Goal: Task Accomplishment & Management: Use online tool/utility

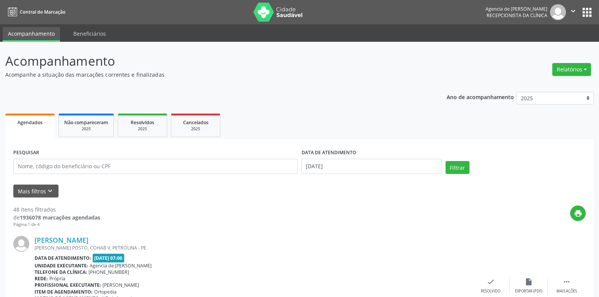
drag, startPoint x: 559, startPoint y: 67, endPoint x: 541, endPoint y: 79, distance: 21.7
click at [559, 68] on button "Relatórios" at bounding box center [571, 69] width 39 height 13
click at [515, 84] on link "Agendamentos" at bounding box center [550, 85] width 82 height 11
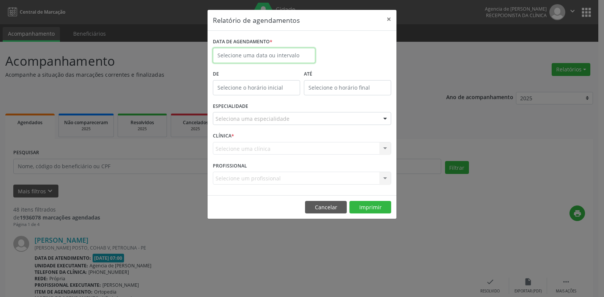
click at [286, 55] on input "text" at bounding box center [264, 55] width 102 height 15
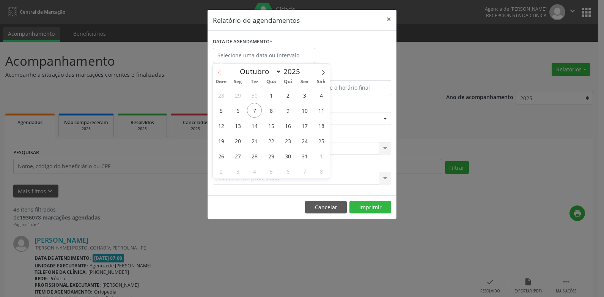
click at [218, 73] on icon at bounding box center [219, 72] width 5 height 5
select select "8"
click at [254, 111] on span "9" at bounding box center [254, 110] width 15 height 15
type input "[DATE]"
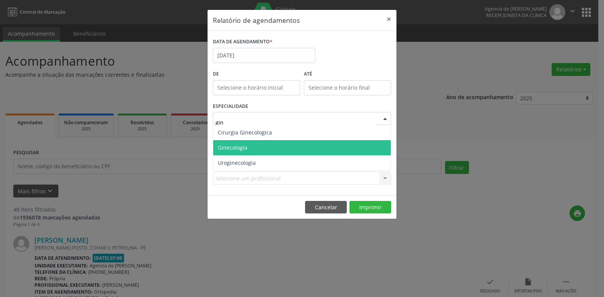
type input "gine"
click at [269, 145] on span "Ginecologia" at bounding box center [302, 147] width 178 height 15
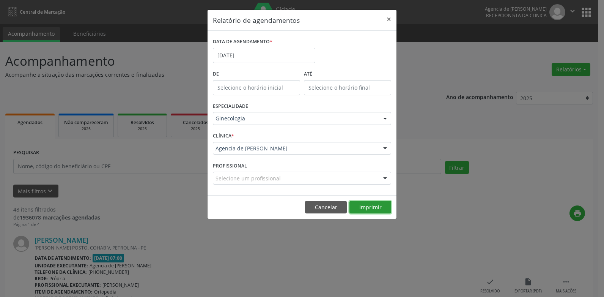
drag, startPoint x: 372, startPoint y: 205, endPoint x: 372, endPoint y: 200, distance: 4.9
click at [372, 203] on button "Imprimir" at bounding box center [371, 207] width 42 height 13
click at [388, 17] on button "×" at bounding box center [389, 19] width 15 height 19
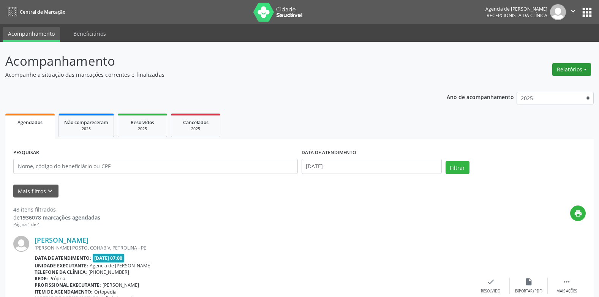
click at [566, 70] on button "Relatórios" at bounding box center [571, 69] width 39 height 13
click at [544, 83] on link "Agendamentos" at bounding box center [550, 85] width 82 height 11
select select "9"
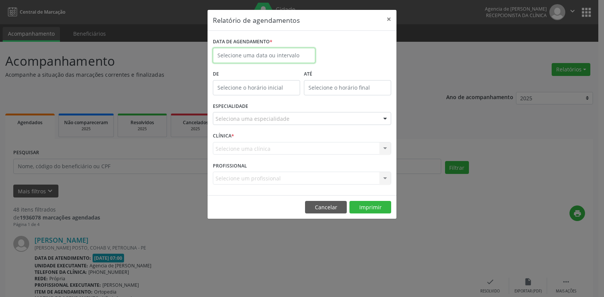
click at [238, 61] on body "Central de Marcação Agencia de Petrolina Recepcionista da clínica  Configuraçõ…" at bounding box center [302, 148] width 604 height 297
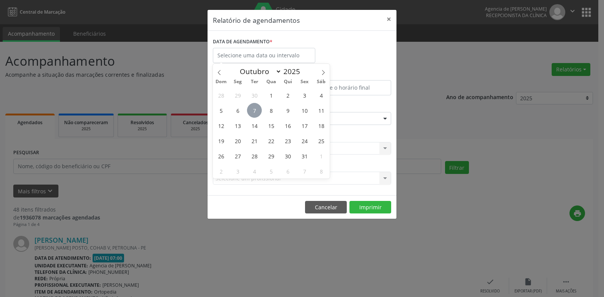
click at [258, 110] on span "7" at bounding box center [254, 110] width 15 height 15
type input "[DATE]"
click at [258, 110] on span "7" at bounding box center [254, 110] width 15 height 15
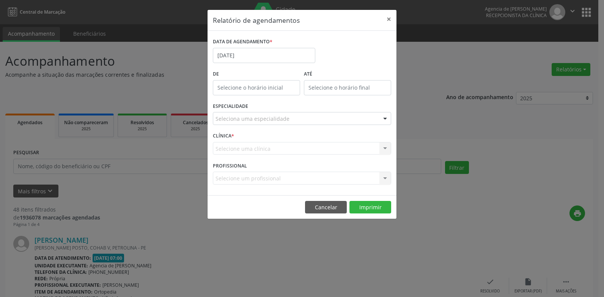
click at [312, 116] on div "Seleciona uma especialidade" at bounding box center [302, 118] width 178 height 13
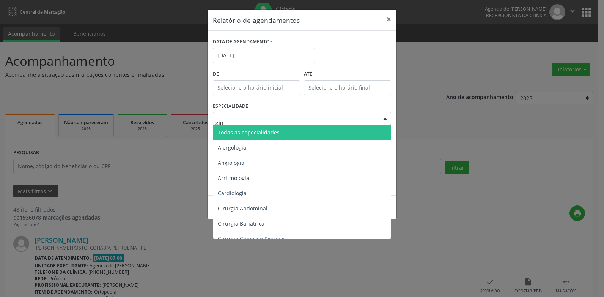
type input "gine"
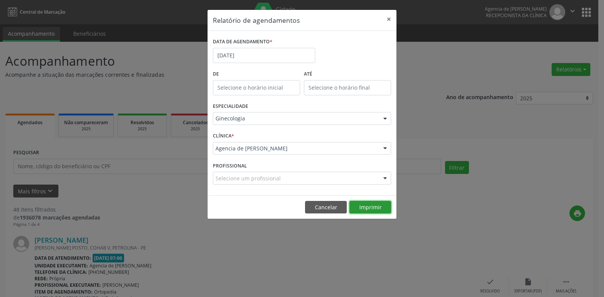
click at [374, 205] on button "Imprimir" at bounding box center [371, 207] width 42 height 13
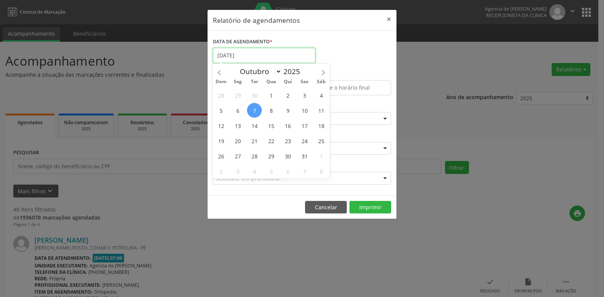
click at [233, 56] on input "[DATE]" at bounding box center [264, 55] width 102 height 15
click at [214, 71] on span at bounding box center [219, 70] width 13 height 13
select select "8"
click at [254, 112] on span "9" at bounding box center [254, 110] width 15 height 15
type input "[DATE]"
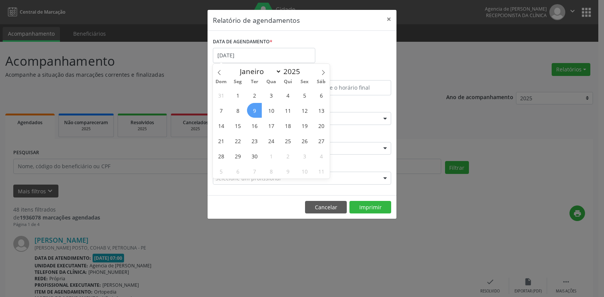
click at [254, 112] on span "9" at bounding box center [254, 110] width 15 height 15
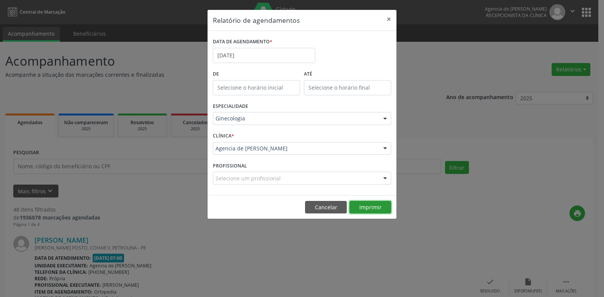
click at [358, 208] on button "Imprimir" at bounding box center [371, 207] width 42 height 13
drag, startPoint x: 388, startPoint y: 17, endPoint x: 386, endPoint y: 22, distance: 5.2
click at [388, 19] on button "×" at bounding box center [389, 19] width 15 height 19
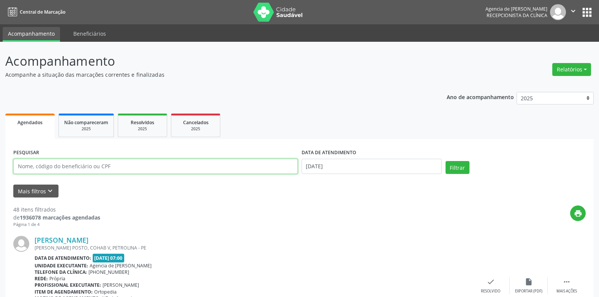
click at [168, 166] on input "text" at bounding box center [155, 166] width 284 height 15
click at [445, 161] on button "Filtrar" at bounding box center [457, 167] width 24 height 13
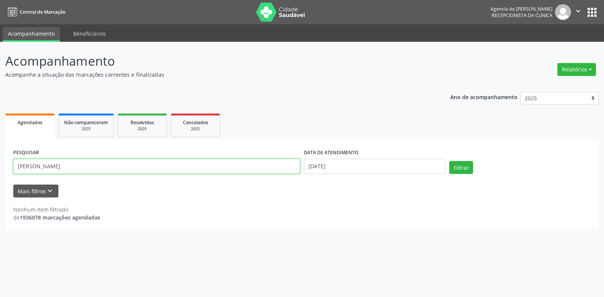
click at [40, 166] on input "[PERSON_NAME]" at bounding box center [156, 166] width 287 height 15
type input "[PERSON_NAME]"
click at [449, 161] on button "Filtrar" at bounding box center [461, 167] width 24 height 13
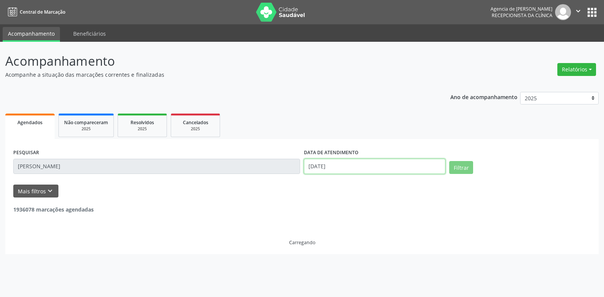
click at [357, 163] on input "[DATE]" at bounding box center [375, 166] width 142 height 15
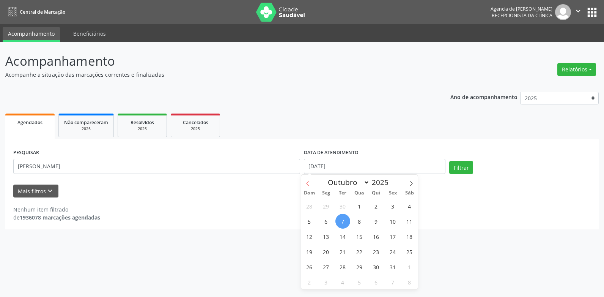
click at [306, 183] on icon at bounding box center [307, 183] width 5 height 5
select select "8"
click at [342, 250] on span "23" at bounding box center [343, 251] width 15 height 15
type input "[DATE]"
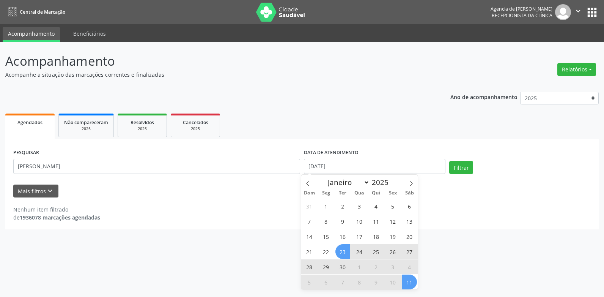
click at [409, 281] on span "11" at bounding box center [409, 281] width 15 height 15
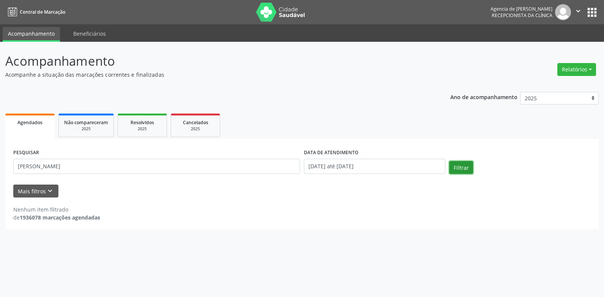
click at [461, 170] on button "Filtrar" at bounding box center [461, 167] width 24 height 13
drag, startPoint x: 381, startPoint y: 165, endPoint x: 371, endPoint y: 175, distance: 14.0
click at [380, 165] on input "[DATE] até [DATE]" at bounding box center [375, 166] width 142 height 15
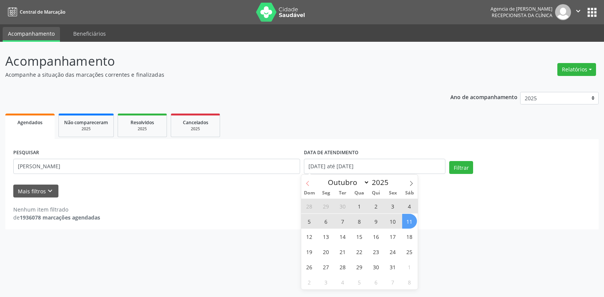
click at [308, 180] on span at bounding box center [307, 181] width 13 height 13
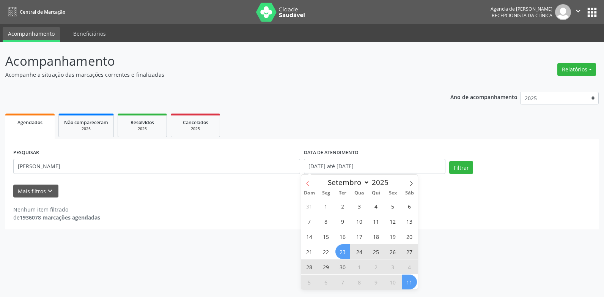
click at [309, 180] on span at bounding box center [307, 181] width 13 height 13
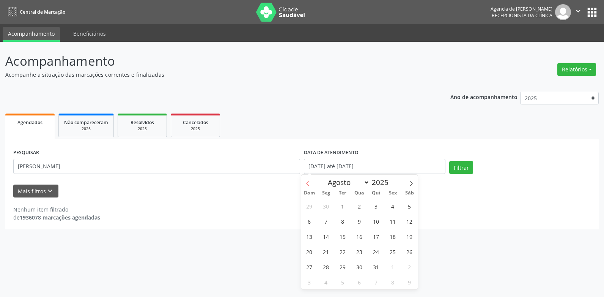
select select "6"
drag, startPoint x: 309, startPoint y: 180, endPoint x: 341, endPoint y: 201, distance: 39.0
click at [341, 201] on span "1" at bounding box center [343, 206] width 15 height 15
type input "[DATE]"
click at [412, 182] on icon at bounding box center [411, 183] width 5 height 5
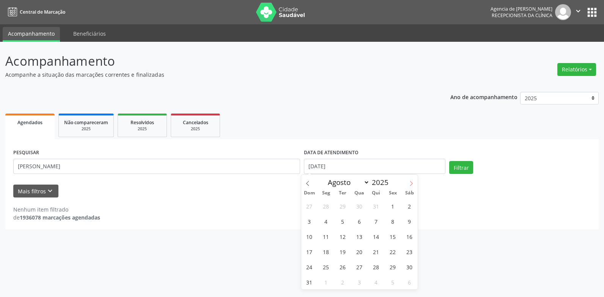
click at [411, 183] on icon at bounding box center [411, 183] width 5 height 5
select select "9"
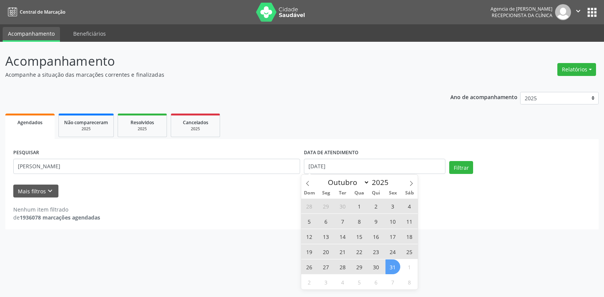
click at [396, 264] on span "31" at bounding box center [393, 266] width 15 height 15
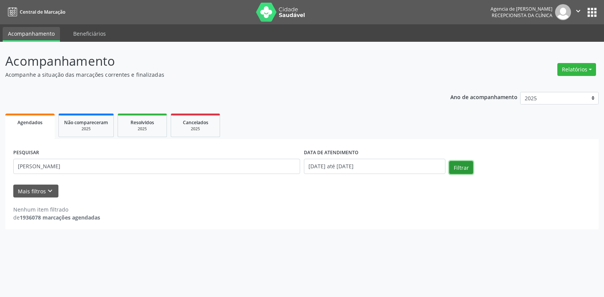
click at [458, 167] on button "Filtrar" at bounding box center [461, 167] width 24 height 13
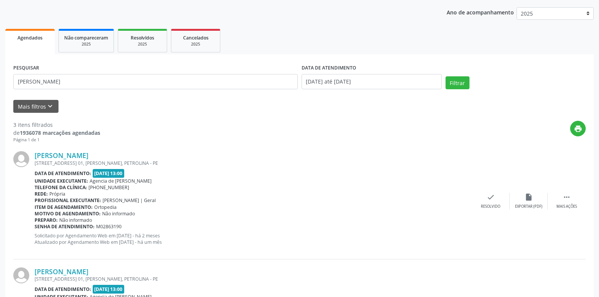
scroll to position [114, 0]
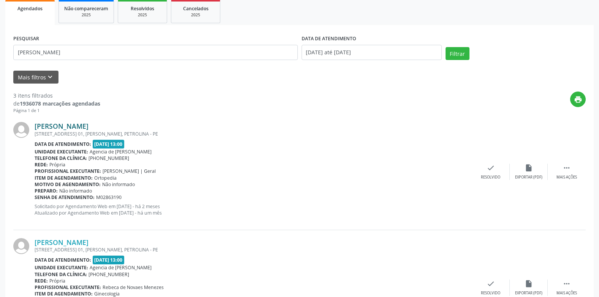
click at [88, 126] on link "[PERSON_NAME]" at bounding box center [62, 126] width 54 height 8
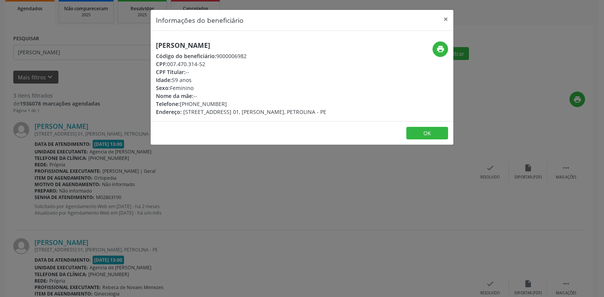
click at [243, 162] on div "Informações do beneficiário × [PERSON_NAME] Código do beneficiário: 9000006982 …" at bounding box center [302, 148] width 604 height 297
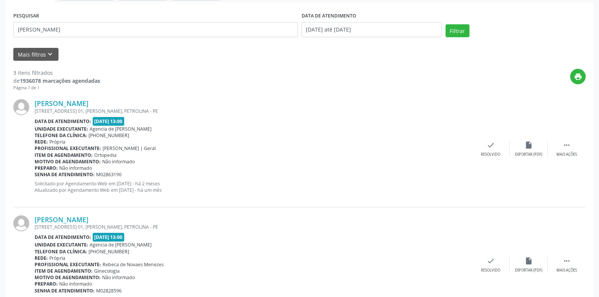
scroll to position [95, 0]
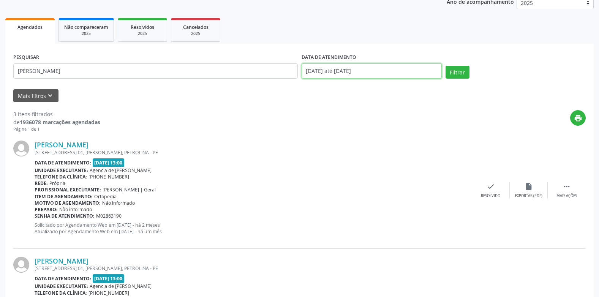
click at [394, 75] on input "[DATE] até [DATE]" at bounding box center [371, 70] width 140 height 15
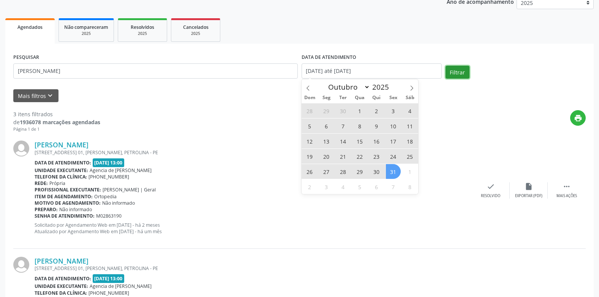
click at [457, 74] on button "Filtrar" at bounding box center [457, 72] width 24 height 13
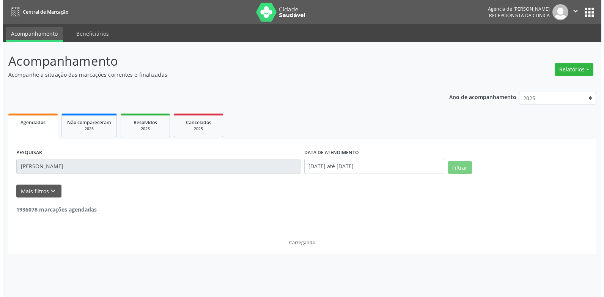
scroll to position [0, 0]
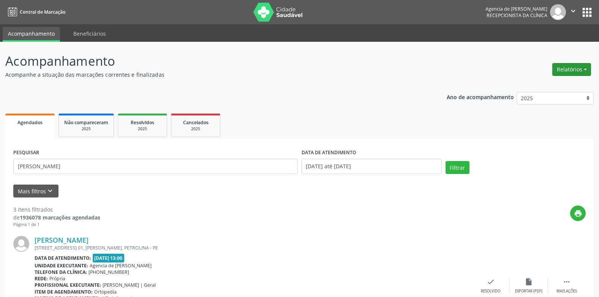
click at [558, 68] on button "Relatórios" at bounding box center [571, 69] width 39 height 13
click at [529, 83] on link "Agendamentos" at bounding box center [550, 85] width 82 height 11
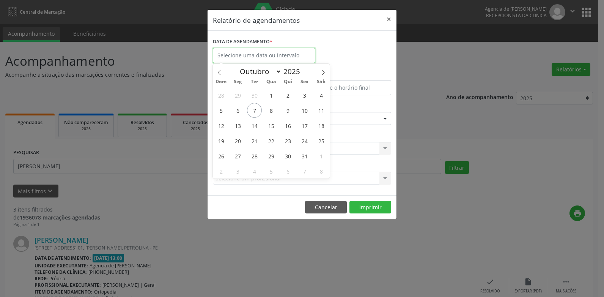
click at [285, 54] on input "text" at bounding box center [264, 55] width 102 height 15
click at [243, 126] on span "13" at bounding box center [237, 125] width 15 height 15
type input "[DATE]"
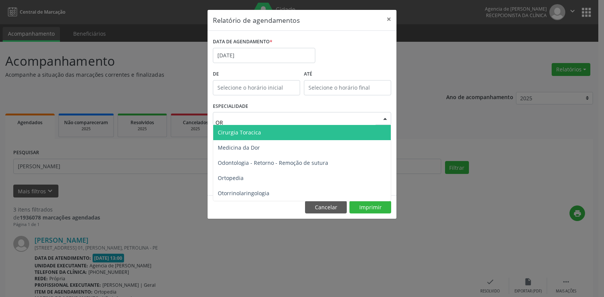
type input "ORT"
click at [279, 135] on span "Ortopedia" at bounding box center [302, 132] width 178 height 15
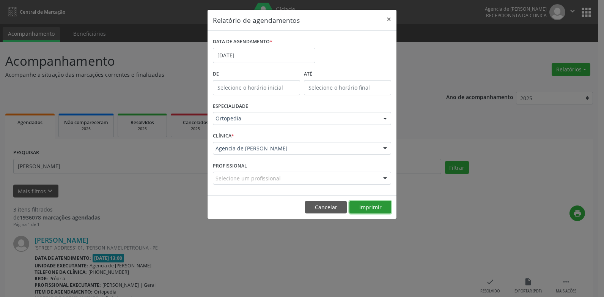
click at [371, 210] on button "Imprimir" at bounding box center [371, 207] width 42 height 13
drag, startPoint x: 389, startPoint y: 15, endPoint x: 391, endPoint y: 21, distance: 5.8
click at [391, 17] on button "×" at bounding box center [389, 19] width 15 height 19
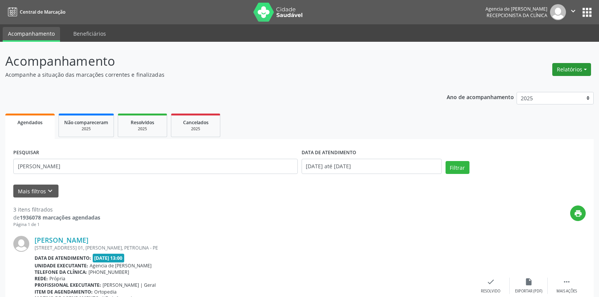
click at [574, 72] on button "Relatórios" at bounding box center [571, 69] width 39 height 13
click at [525, 88] on link "Agendamentos" at bounding box center [550, 85] width 82 height 11
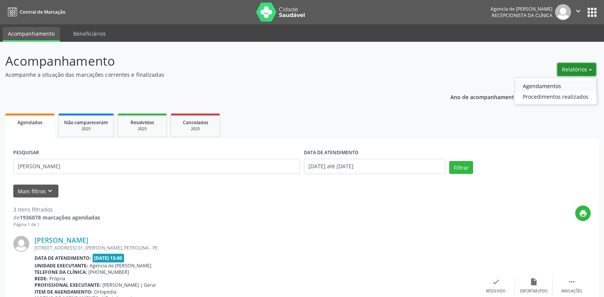
select select "9"
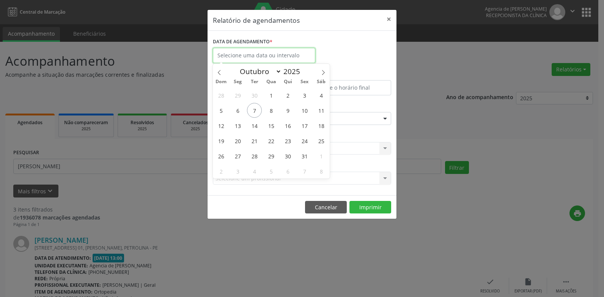
click at [292, 60] on input "text" at bounding box center [264, 55] width 102 height 15
click at [239, 112] on span "6" at bounding box center [237, 110] width 15 height 15
type input "[DATE]"
click at [239, 112] on span "6" at bounding box center [237, 110] width 15 height 15
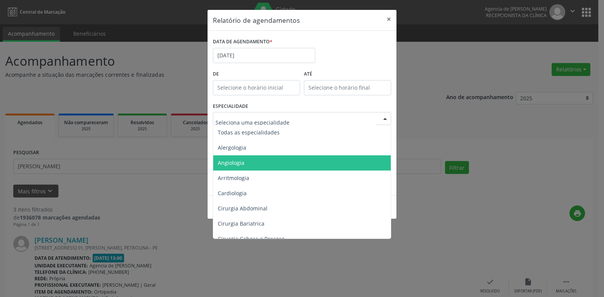
click at [256, 161] on span "Angiologia" at bounding box center [302, 162] width 179 height 15
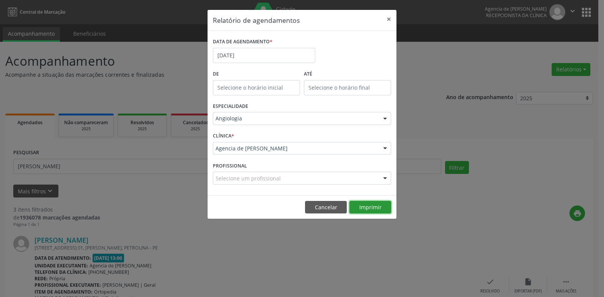
click at [367, 208] on button "Imprimir" at bounding box center [371, 207] width 42 height 13
